Goal: Check status: Check status

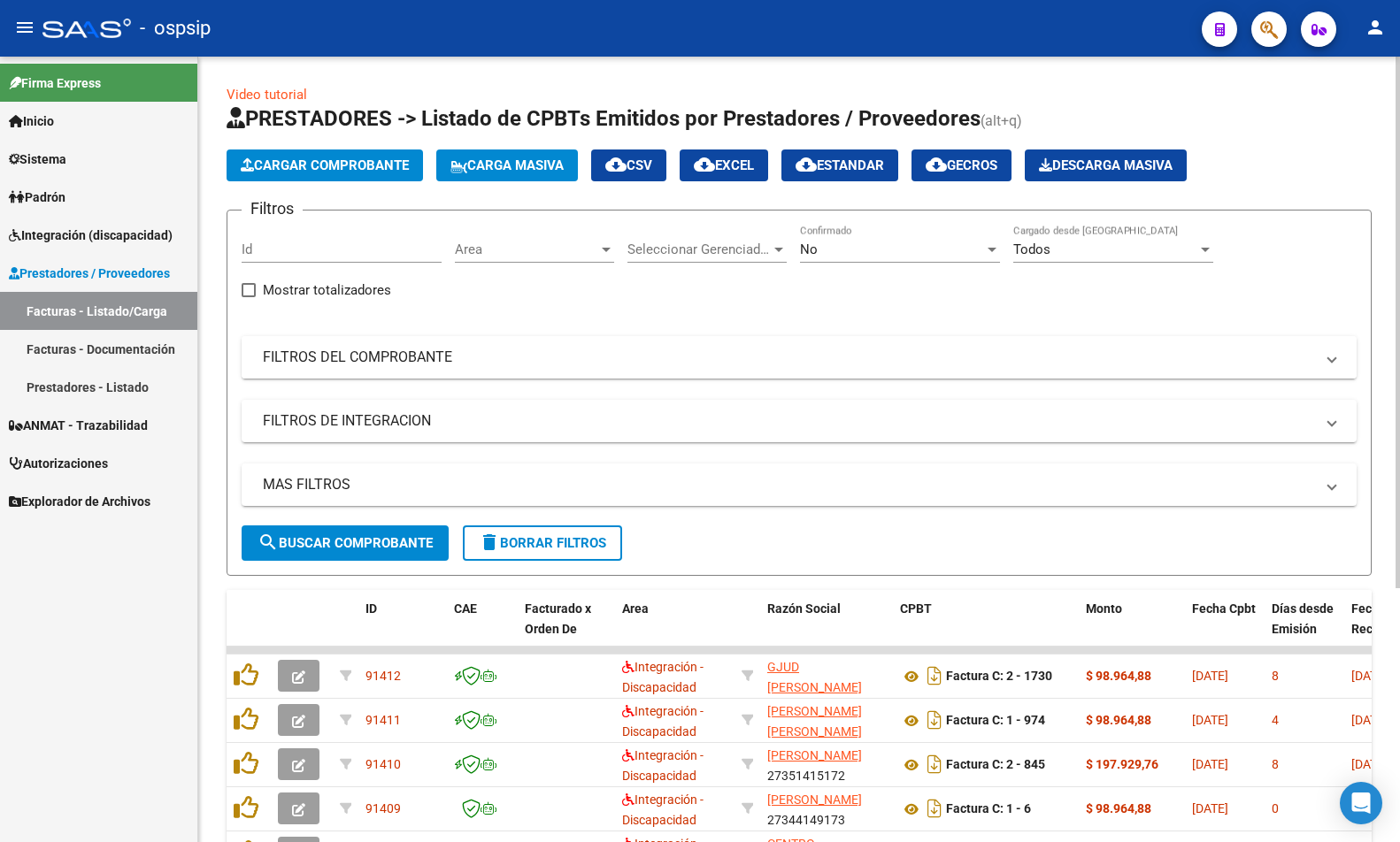
drag, startPoint x: 540, startPoint y: 373, endPoint x: 553, endPoint y: 365, distance: 15.3
click at [545, 372] on mat-expansion-panel-header "FILTROS DEL COMPROBANTE" at bounding box center [799, 357] width 1114 height 43
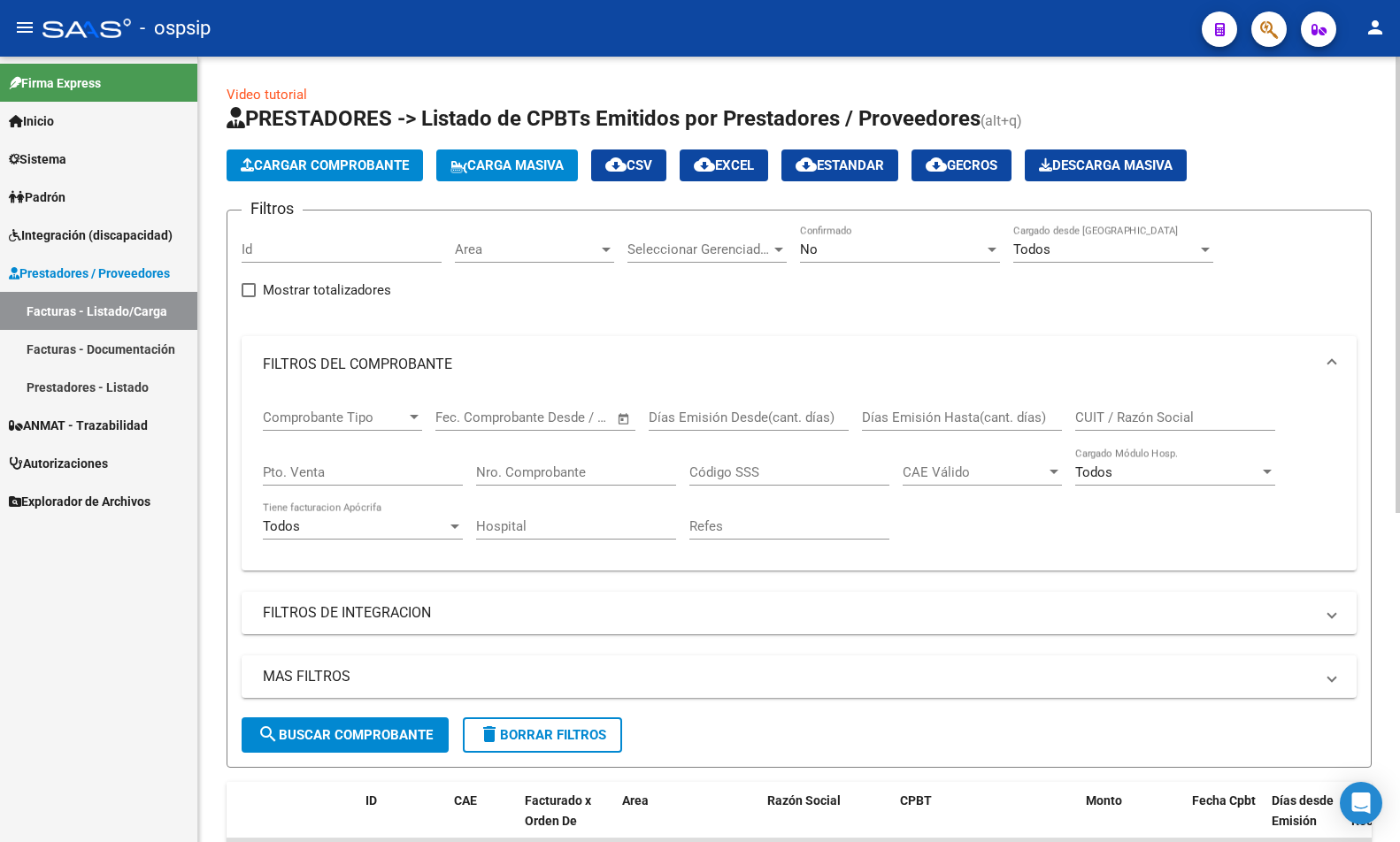
click at [1153, 415] on input "CUIT / Razón Social" at bounding box center [1174, 417] width 200 height 16
paste input "30715196480"
type input "30715196480"
click at [1094, 255] on div "Todos" at bounding box center [1104, 249] width 184 height 16
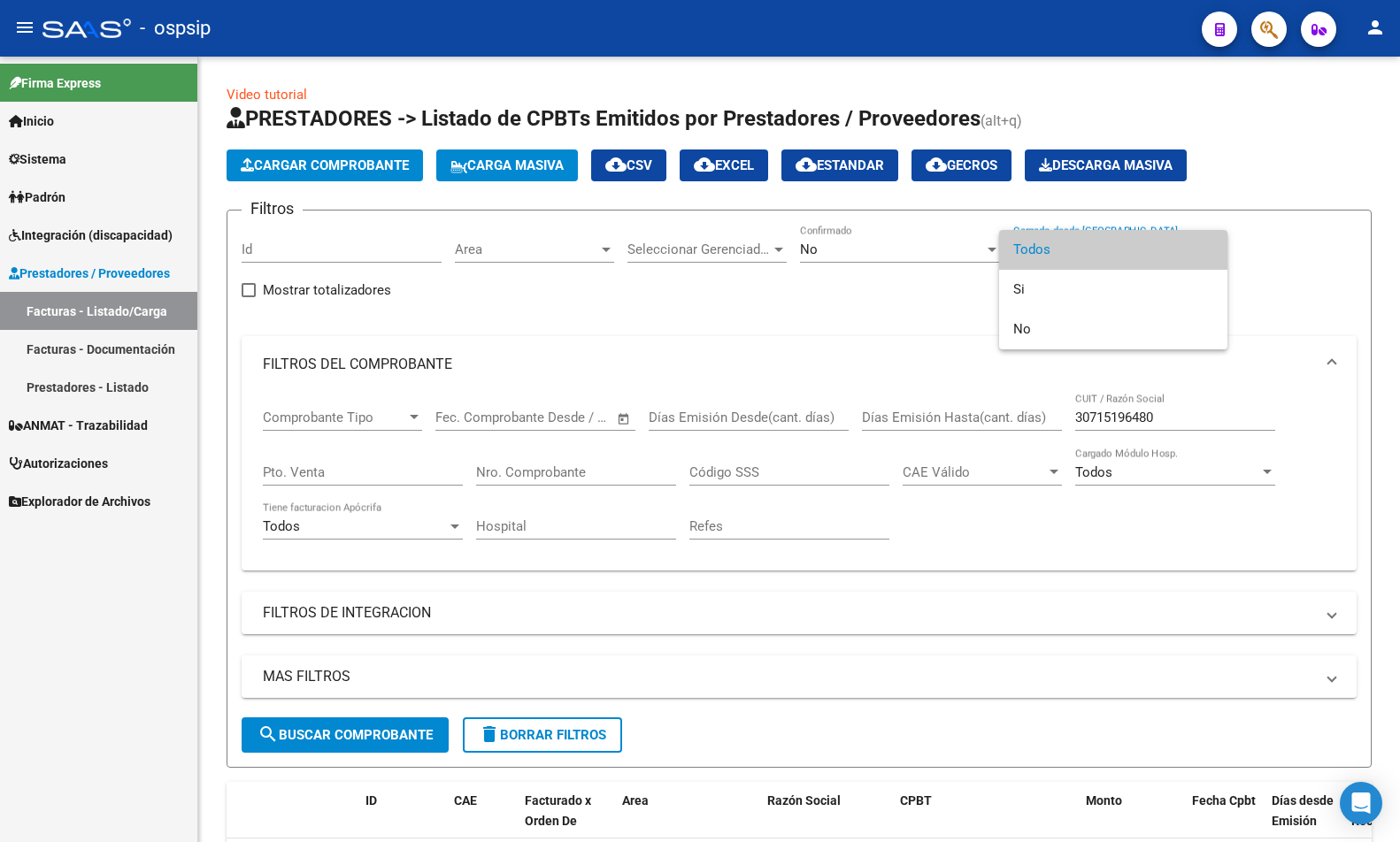
click at [905, 245] on div at bounding box center [700, 421] width 1400 height 842
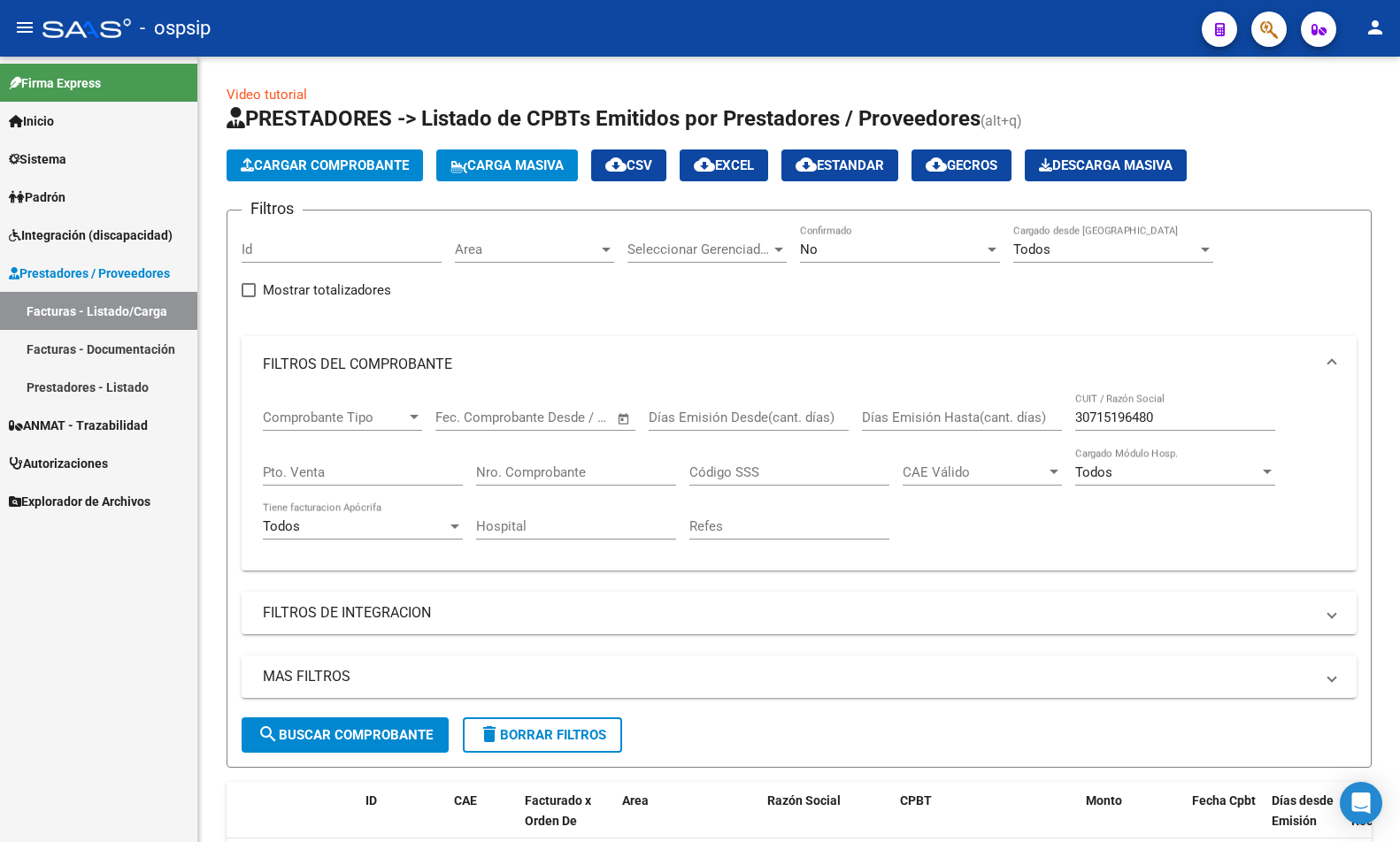
click at [905, 245] on div "No" at bounding box center [891, 249] width 184 height 16
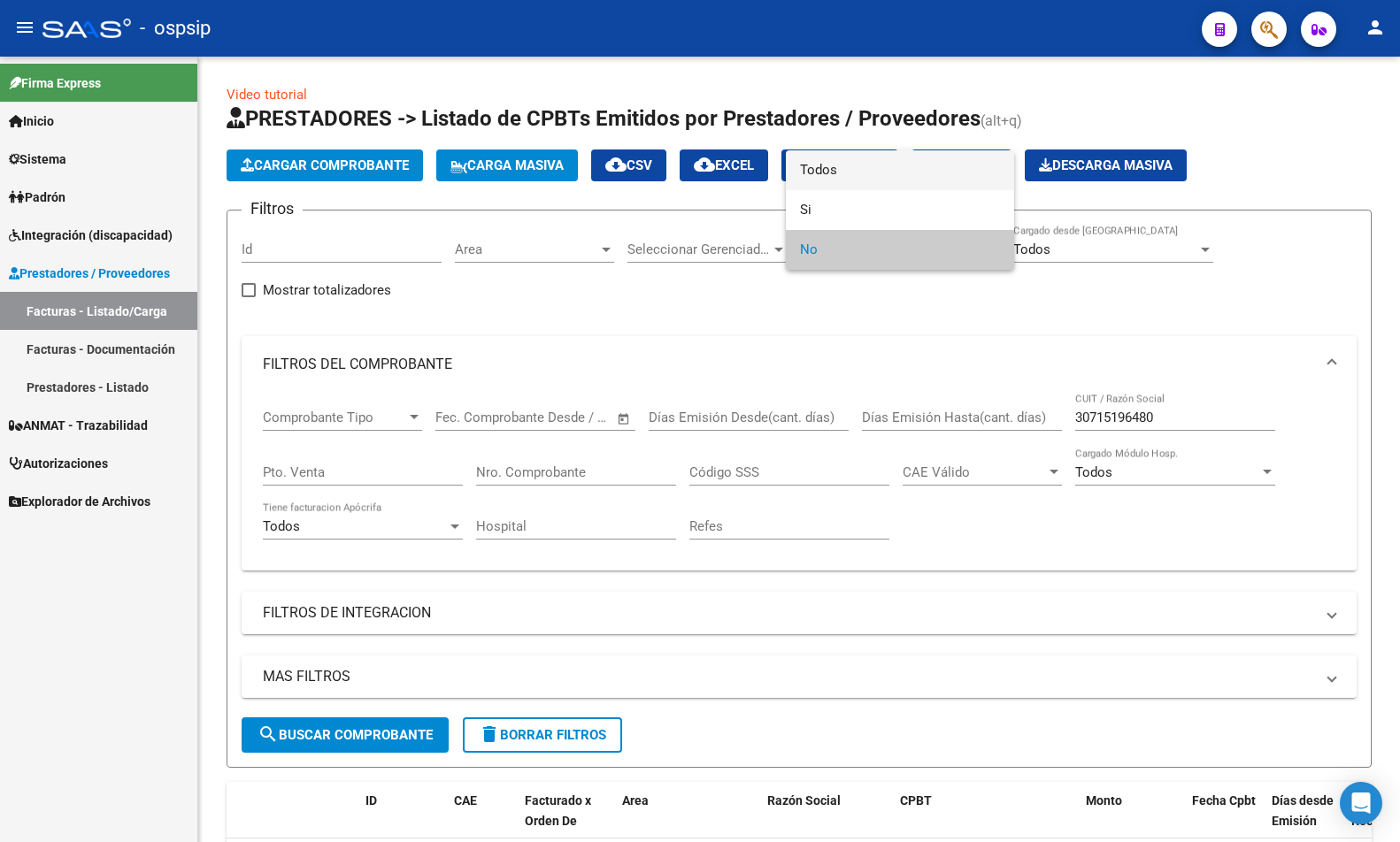
click at [886, 169] on span "Todos" at bounding box center [899, 170] width 200 height 40
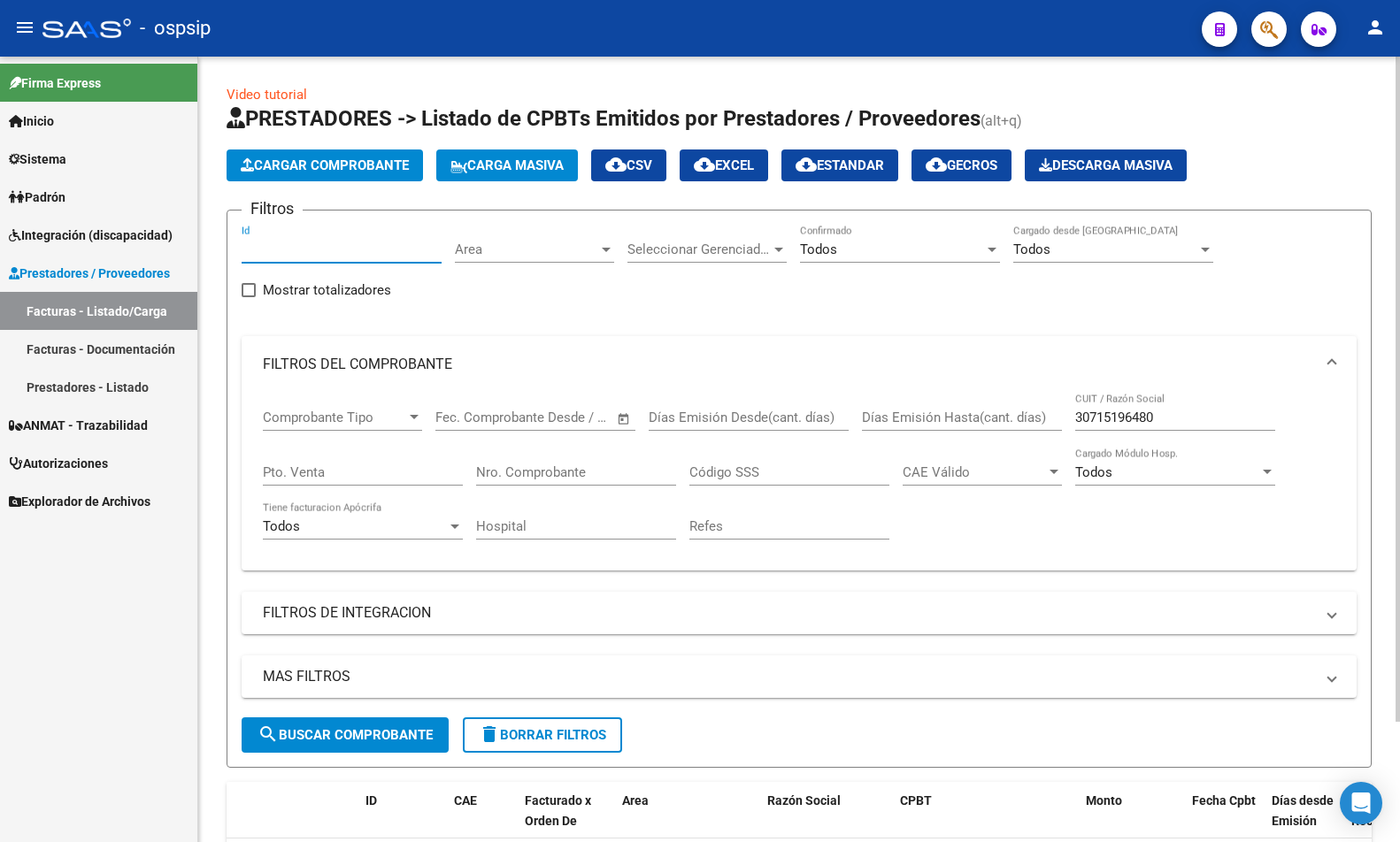
click at [397, 243] on input "Id" at bounding box center [342, 249] width 200 height 16
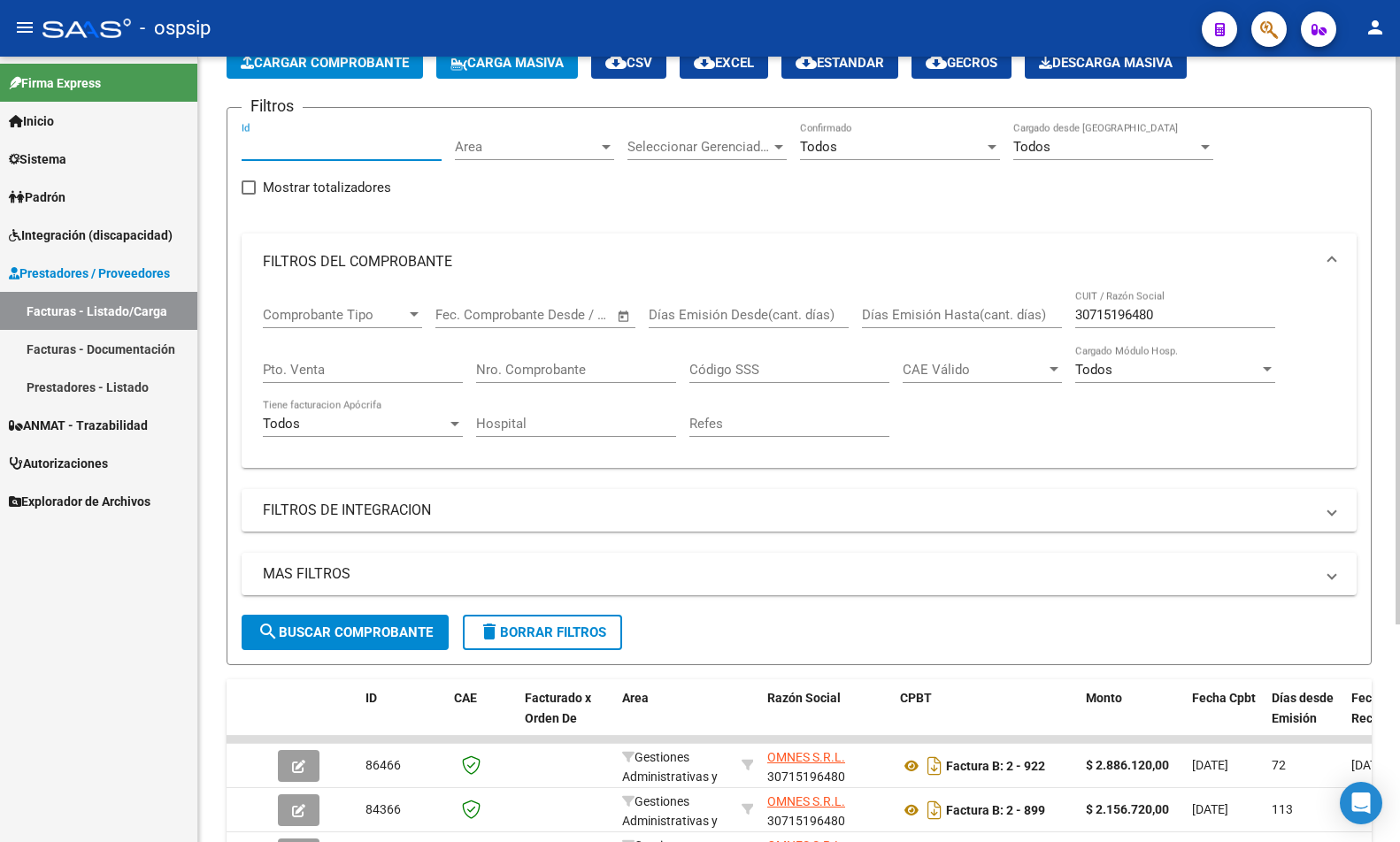
scroll to position [280, 0]
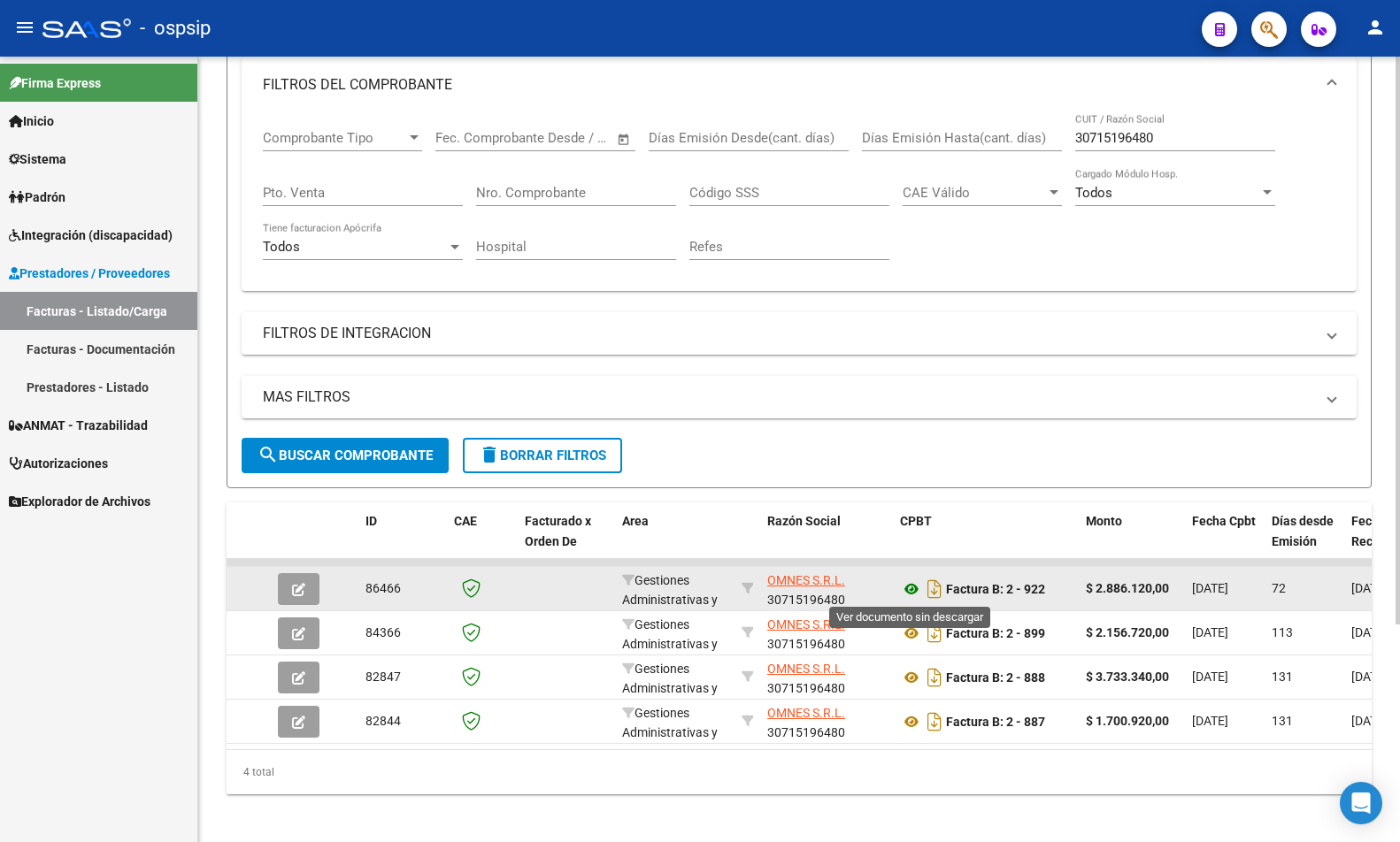
click at [911, 593] on icon at bounding box center [911, 589] width 23 height 21
